Goal: Transaction & Acquisition: Purchase product/service

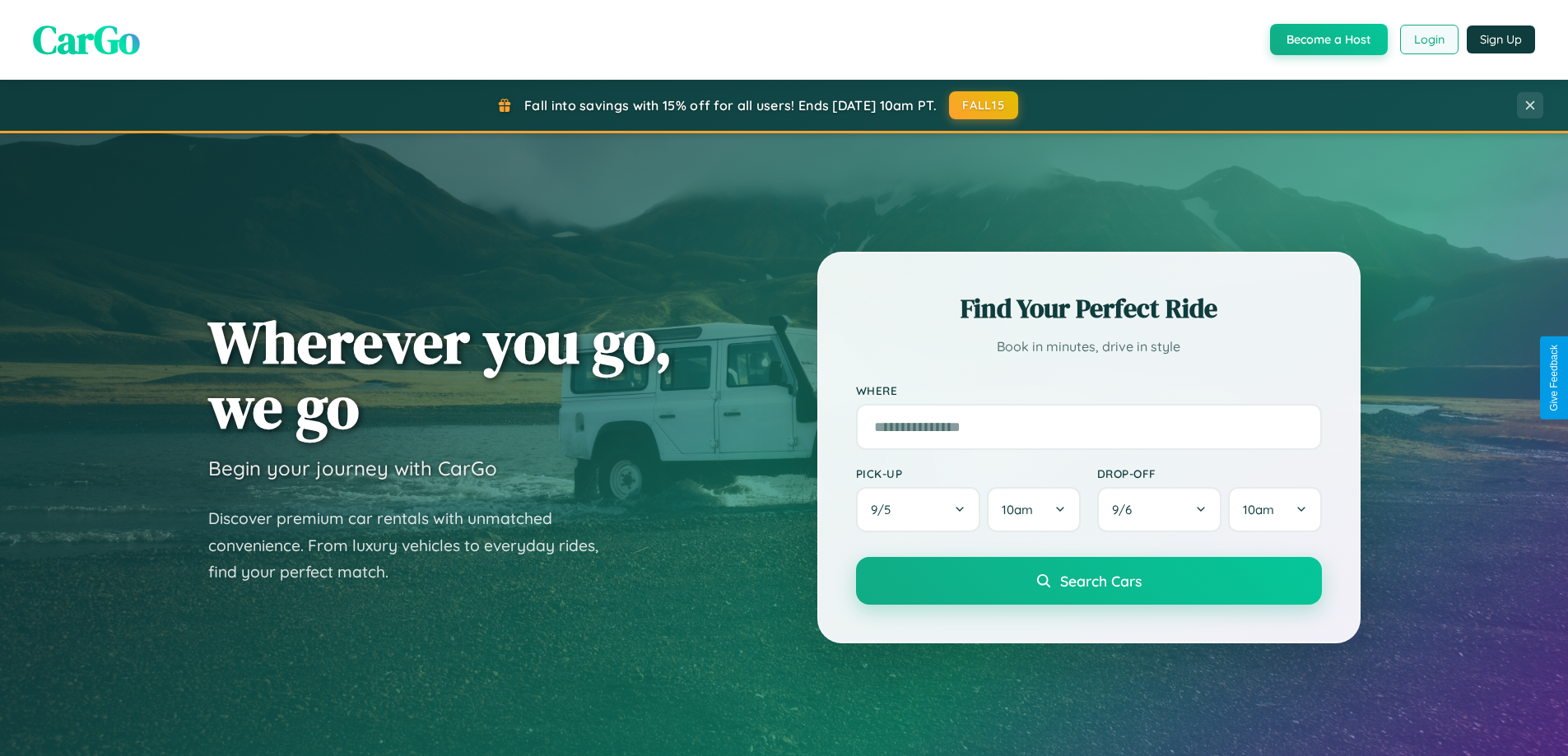
click at [1427, 40] on button "Login" at bounding box center [1428, 39] width 58 height 30
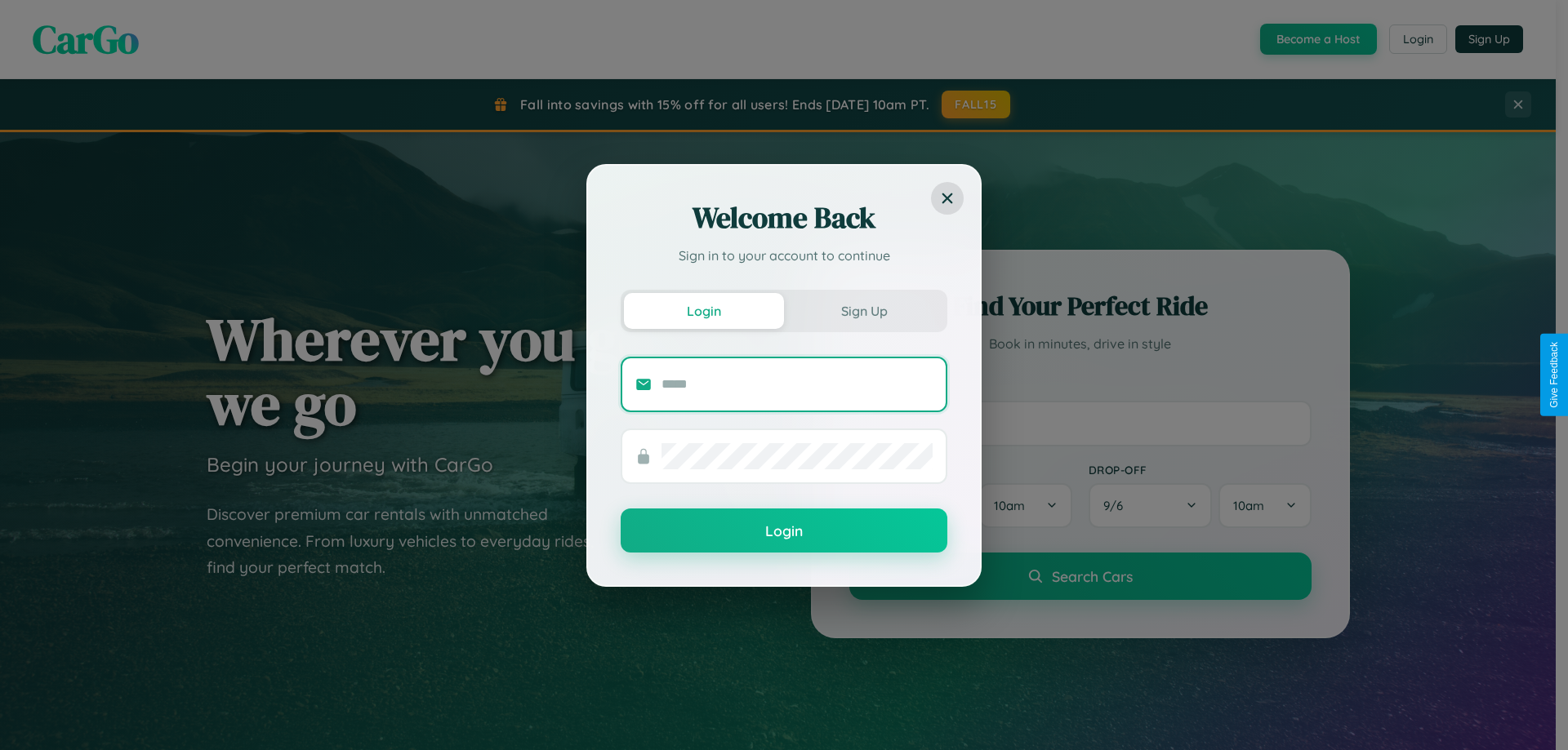
click at [797, 384] on input "text" at bounding box center [797, 384] width 271 height 26
type input "**********"
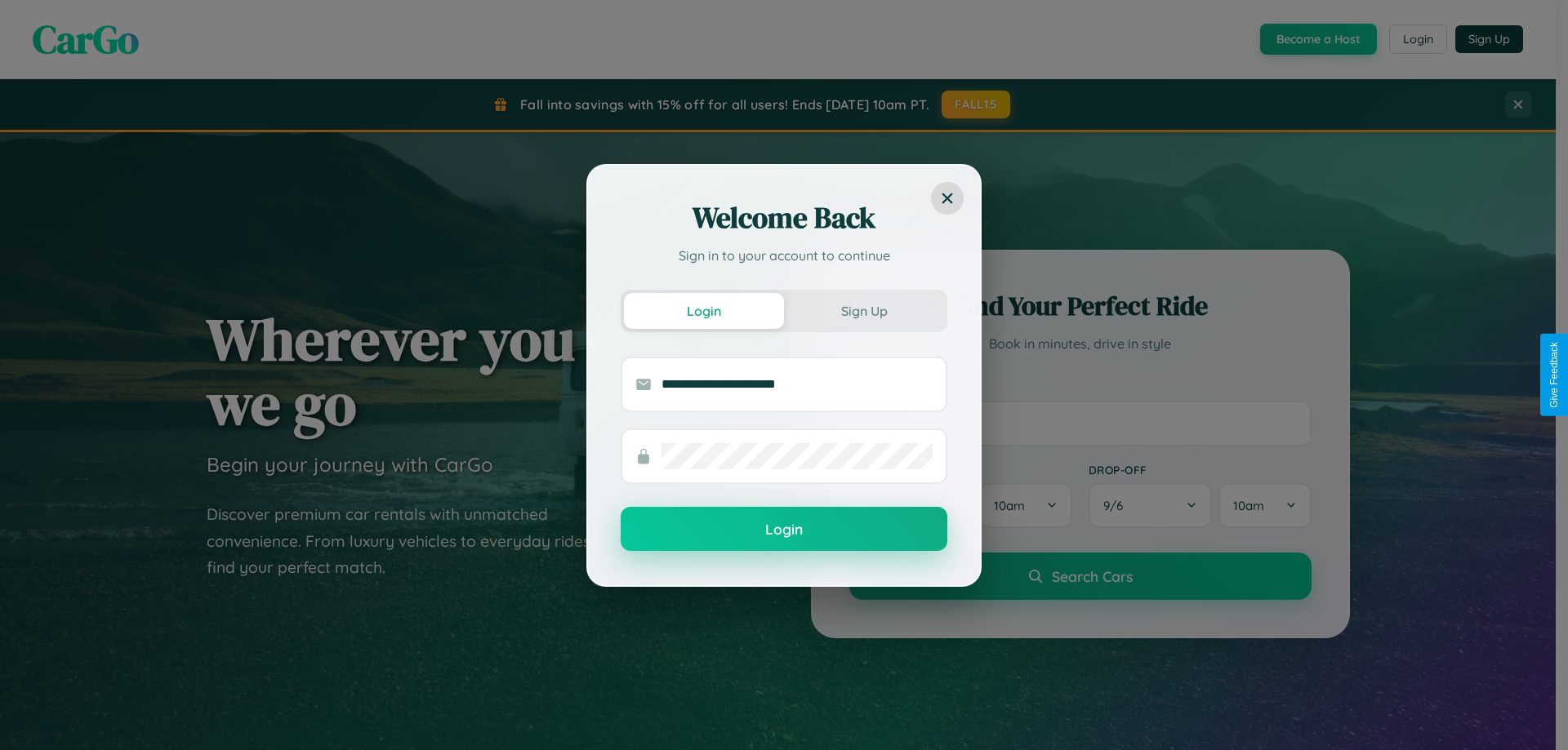
click at [784, 530] on button "Login" at bounding box center [784, 529] width 327 height 44
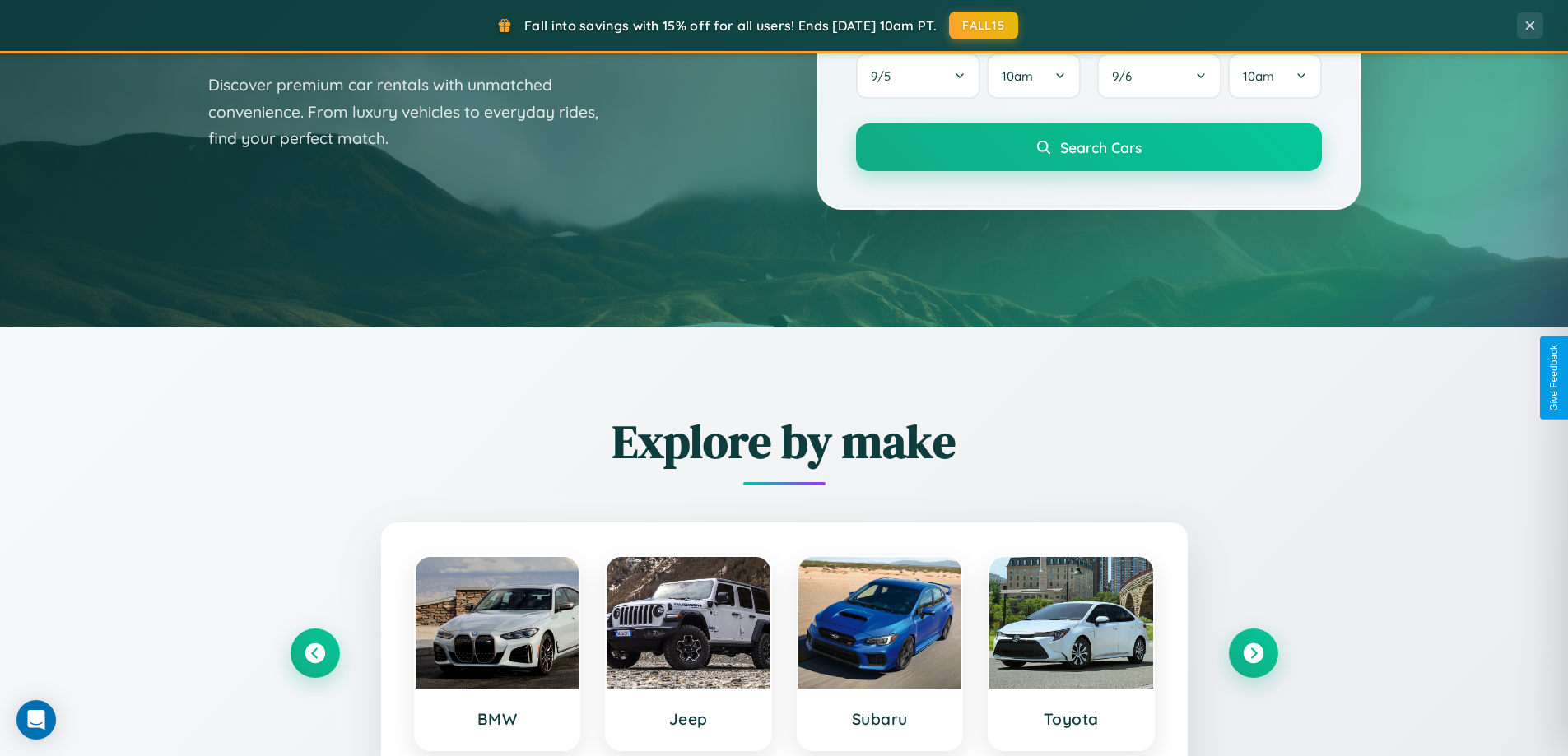
scroll to position [1132, 0]
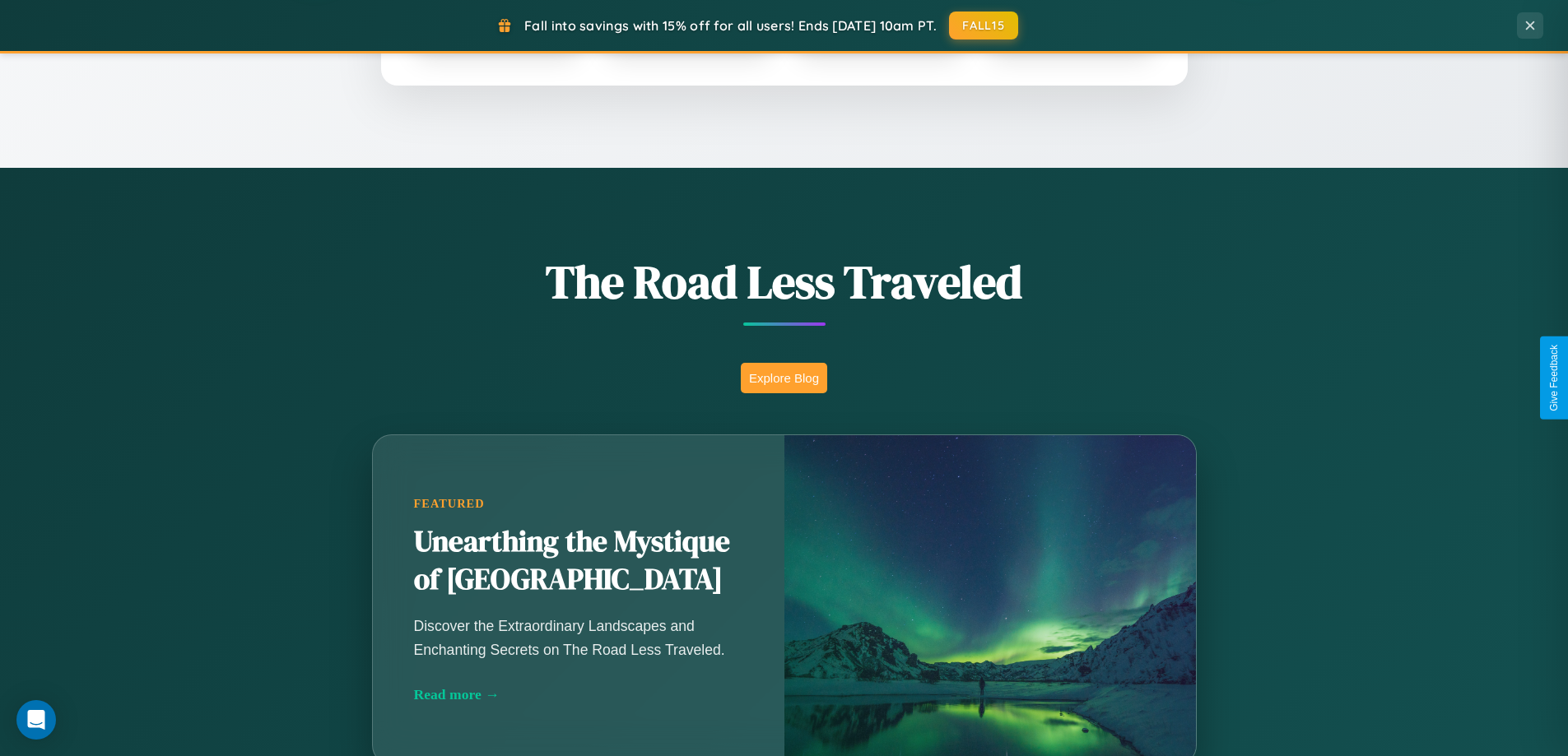
click at [783, 378] on button "Explore Blog" at bounding box center [784, 378] width 86 height 30
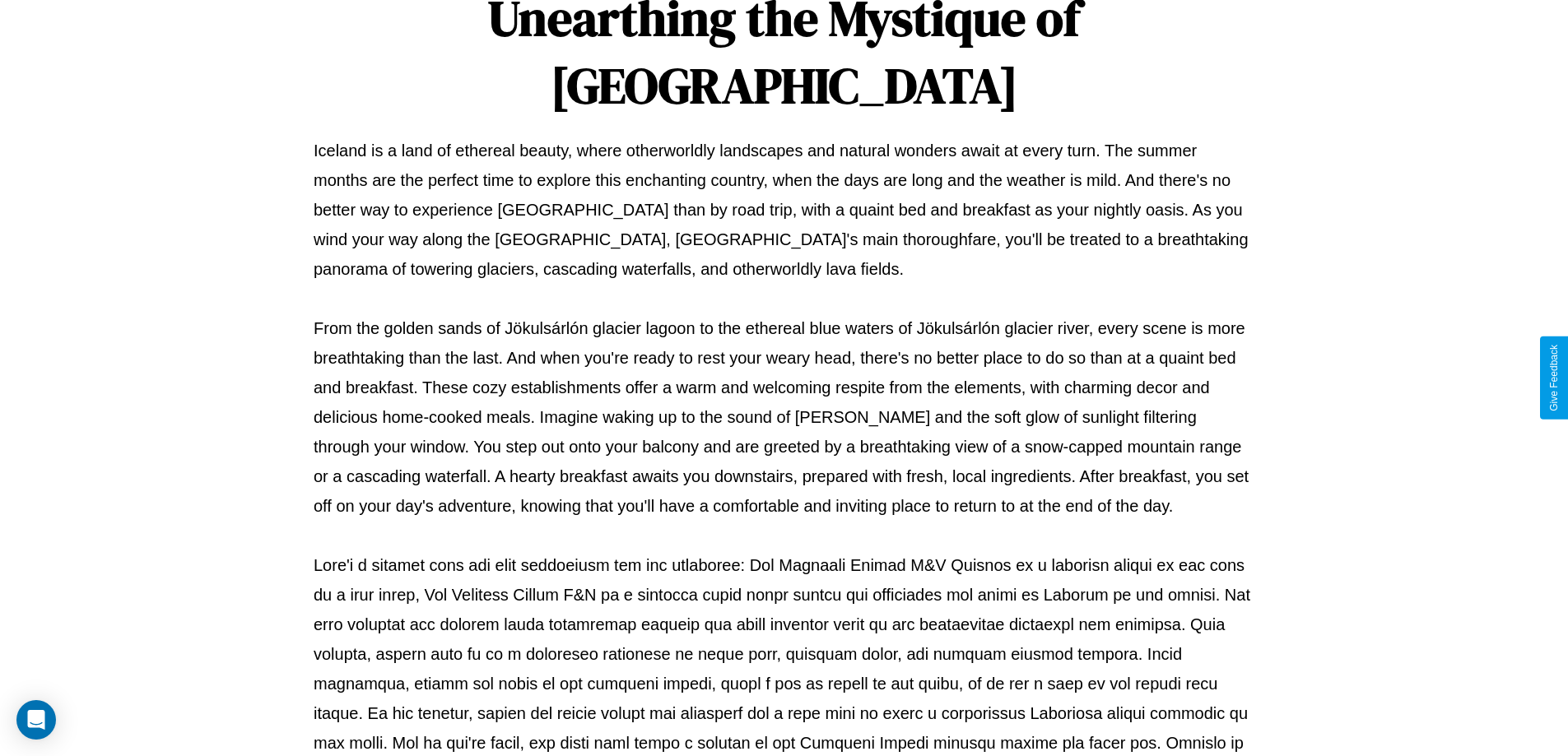
scroll to position [533, 0]
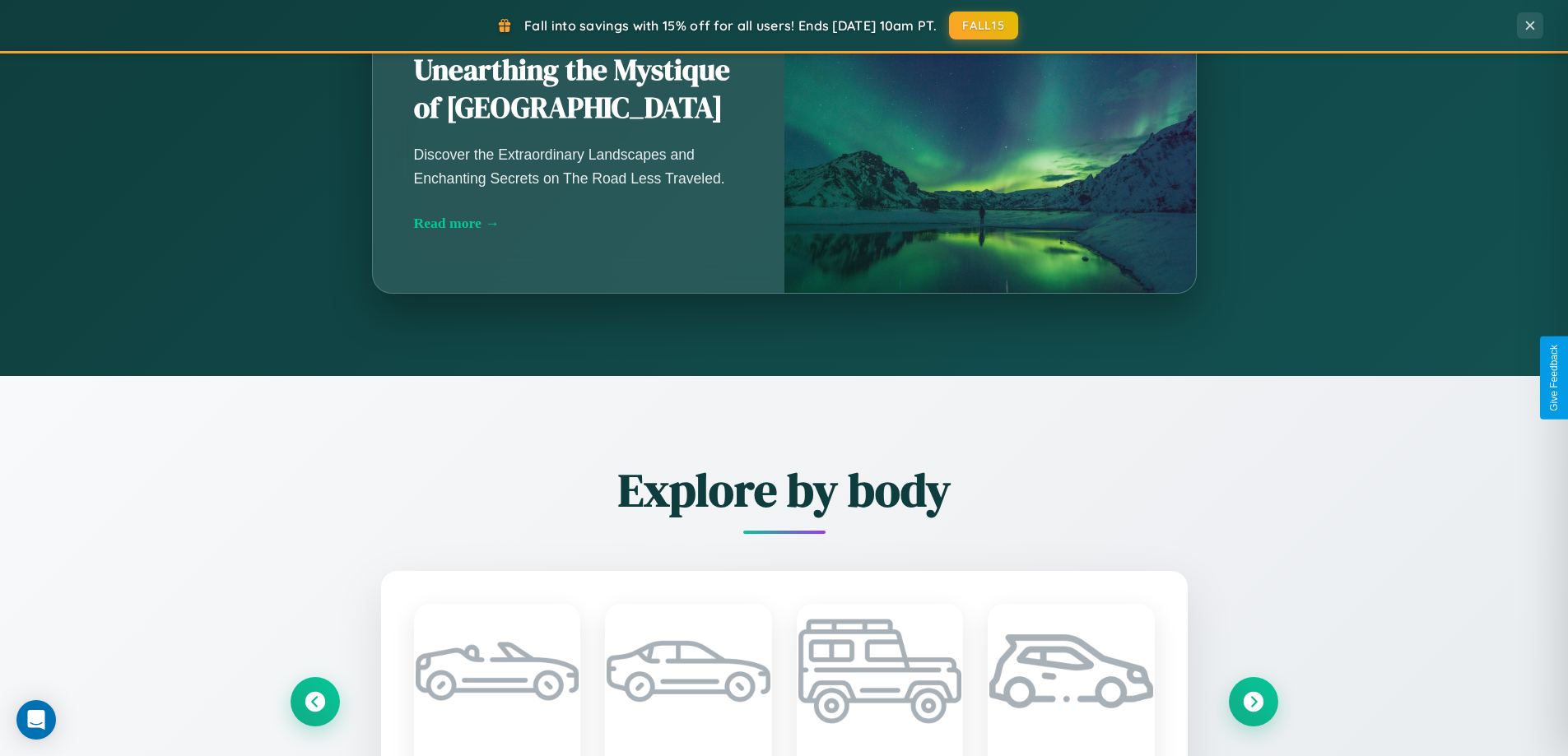
scroll to position [3166, 0]
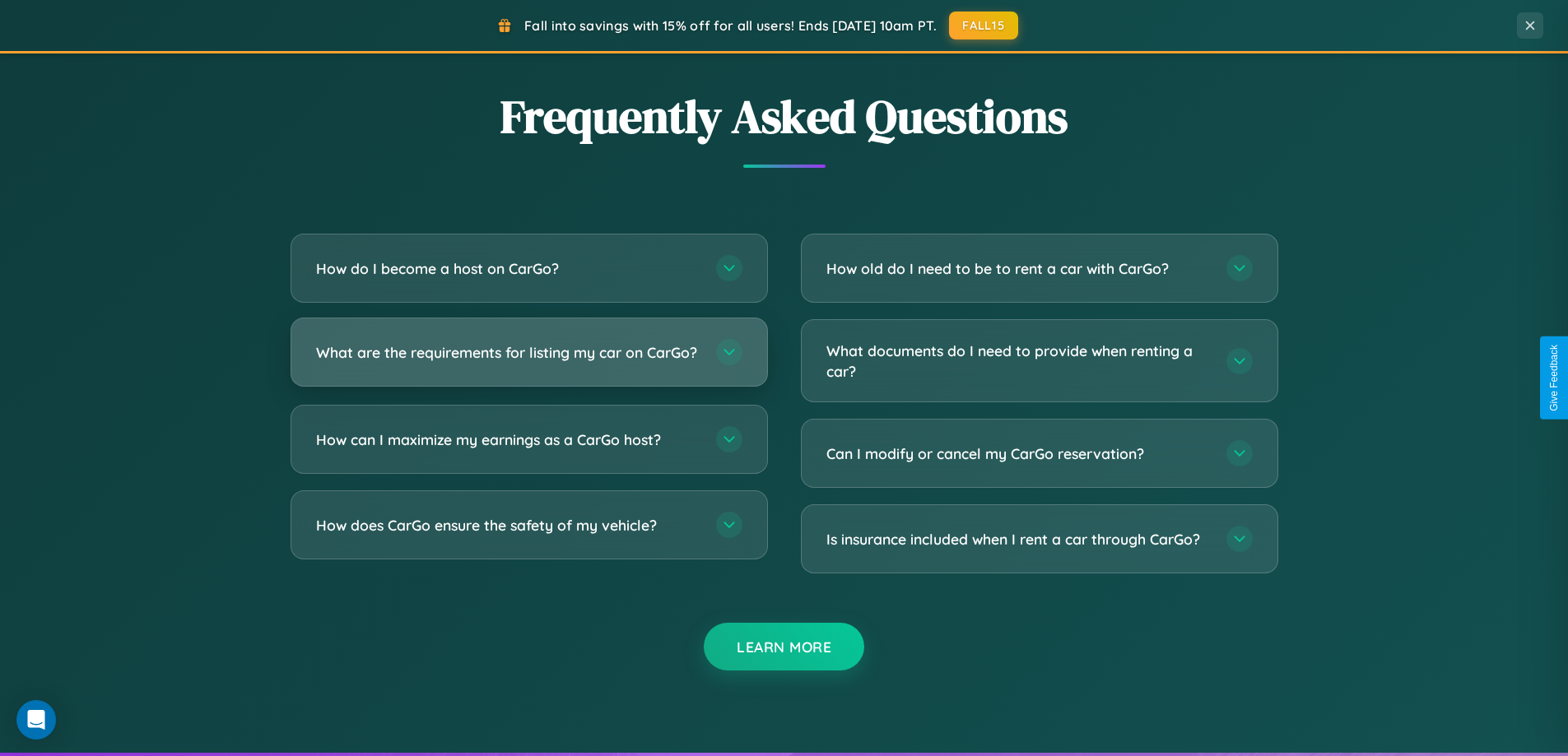
click at [528, 360] on h3 "What are the requirements for listing my car on CarGo?" at bounding box center [507, 352] width 384 height 20
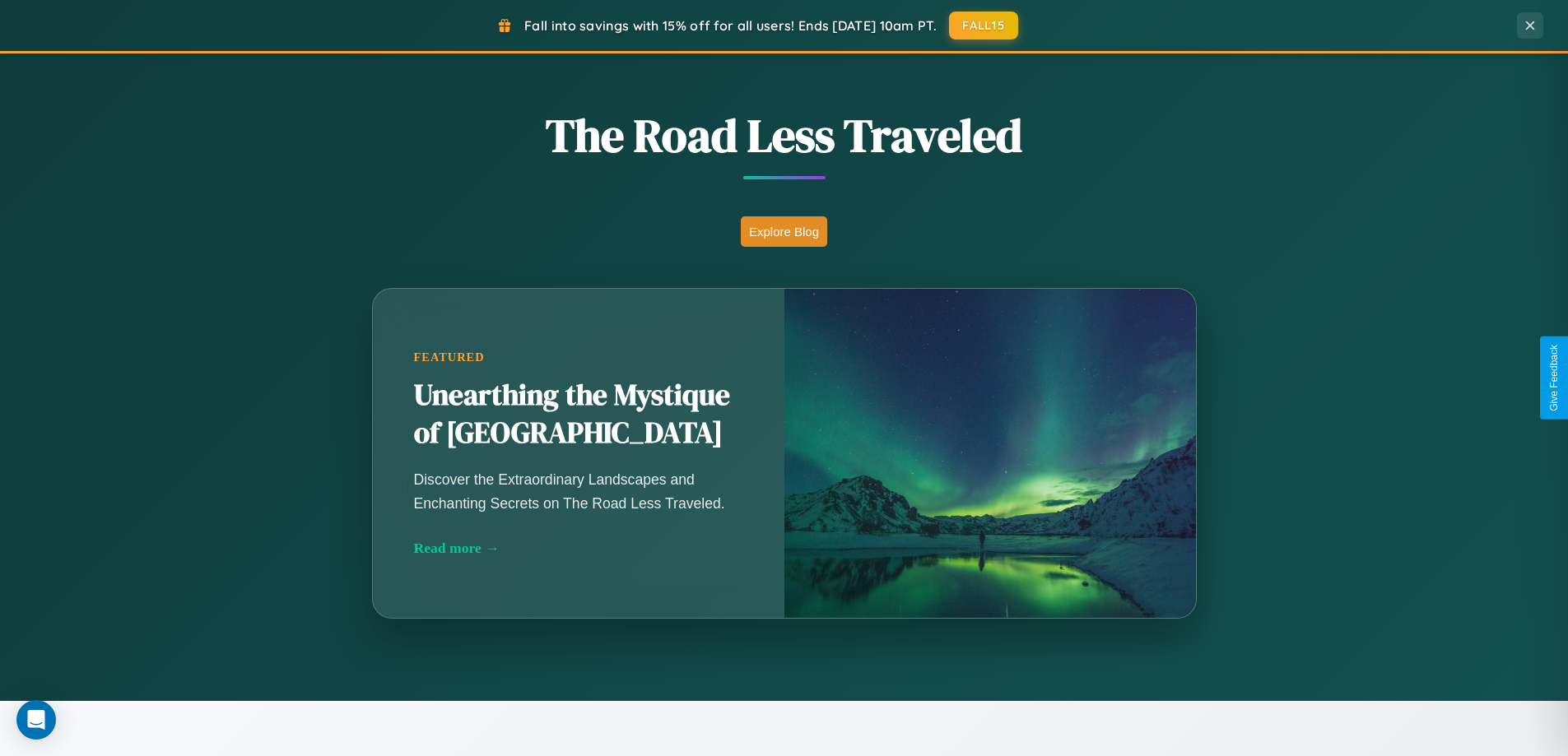
scroll to position [709, 0]
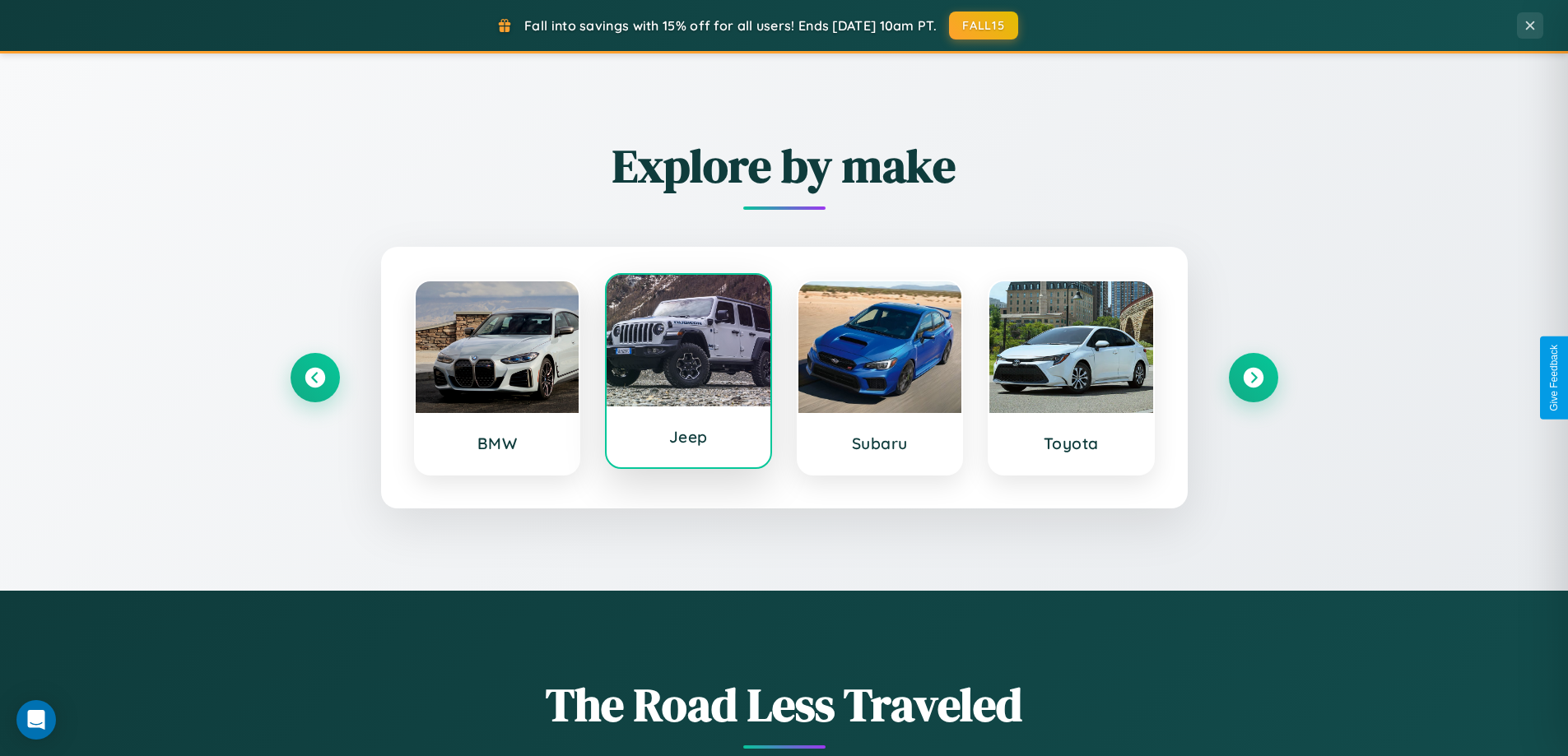
click at [688, 371] on div at bounding box center [687, 341] width 163 height 132
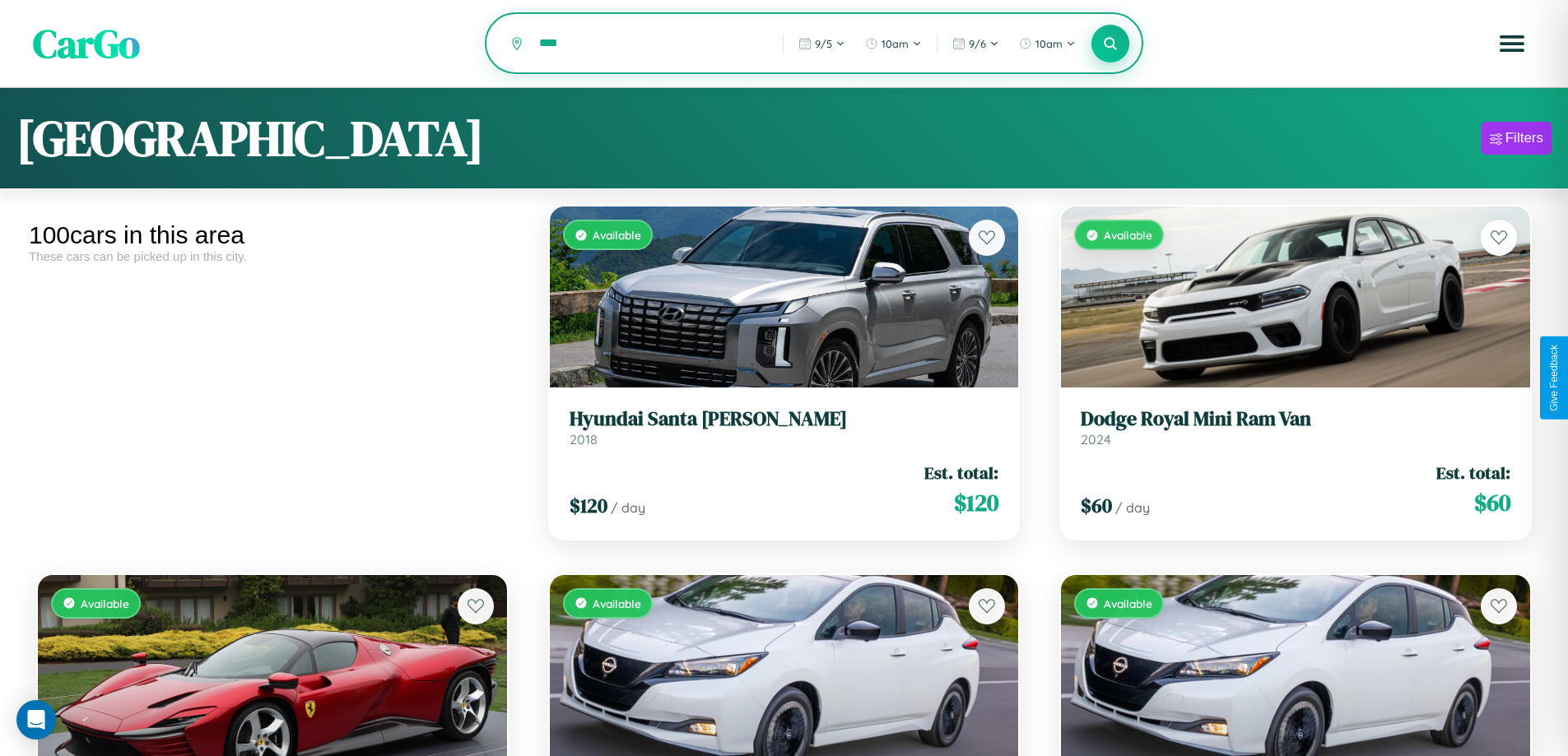
type input "****"
click at [1110, 44] on icon at bounding box center [1110, 43] width 15 height 15
